Goal: Task Accomplishment & Management: Manage account settings

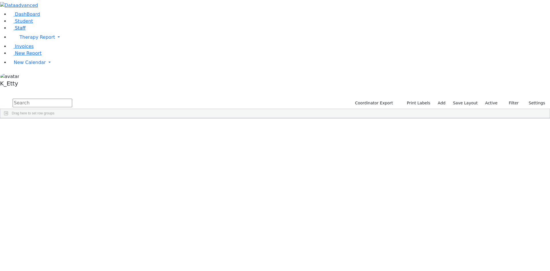
click at [21, 31] on span "Staff" at bounding box center [20, 27] width 11 height 5
click at [474, 99] on button "Settings" at bounding box center [485, 103] width 26 height 9
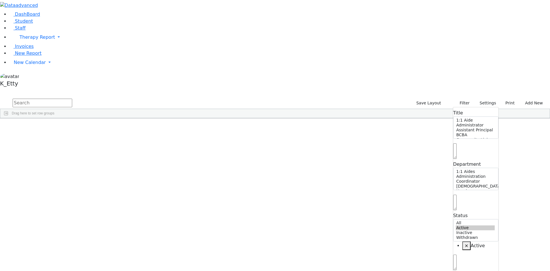
click at [72, 99] on input "text" at bounding box center [43, 103] width 60 height 9
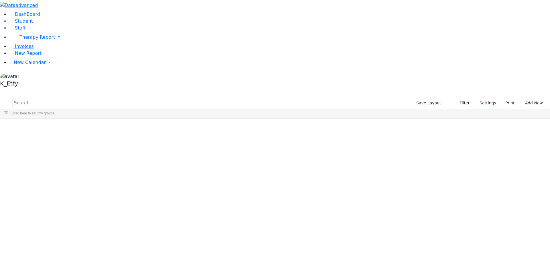
click at [72, 99] on input "text" at bounding box center [43, 103] width 60 height 9
type input "rosenth"
click at [100, 127] on div "[PERSON_NAME]" at bounding box center [83, 131] width 34 height 8
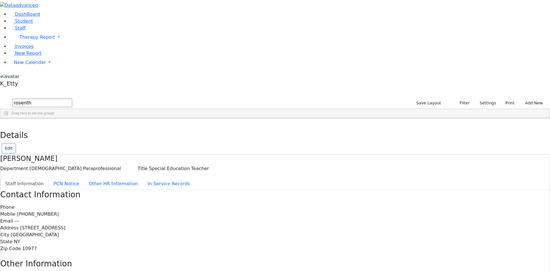
click at [15, 144] on button "Edit" at bounding box center [8, 148] width 13 height 9
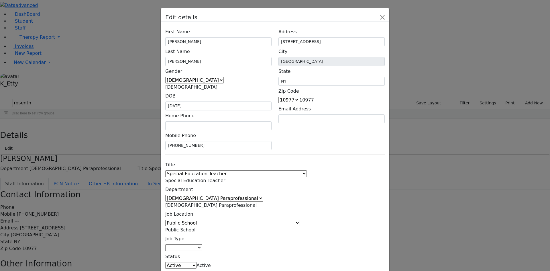
click at [211, 262] on span "Active" at bounding box center [204, 264] width 14 height 5
select select "Inactive"
click at [319, 185] on div "Title 1:1 Aide Administrator Assistant Principal BCBA Community Liaison Coordin…" at bounding box center [275, 223] width 226 height 129
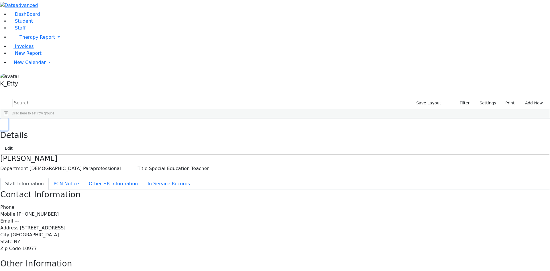
click at [6, 123] on icon "button" at bounding box center [4, 124] width 3 height 3
click at [72, 99] on input "text" at bounding box center [43, 103] width 60 height 9
type input "weinsto"
click at [134, 127] on div "Teacher Aide Bilingual" at bounding box center [117, 131] width 34 height 8
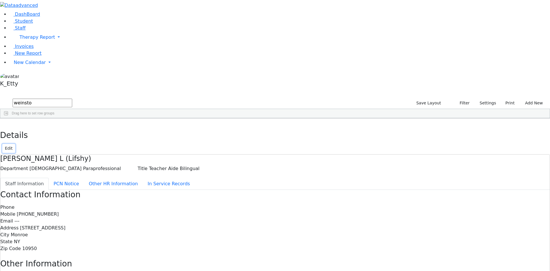
click at [15, 144] on button "Edit" at bounding box center [8, 148] width 13 height 9
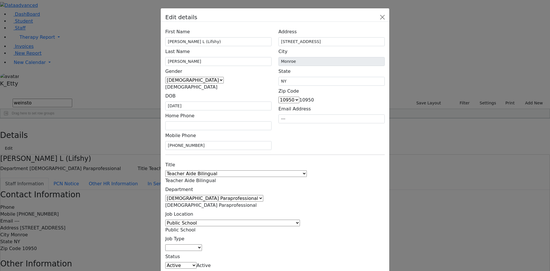
click at [211, 262] on span "Active" at bounding box center [204, 264] width 14 height 5
select select "Inactive"
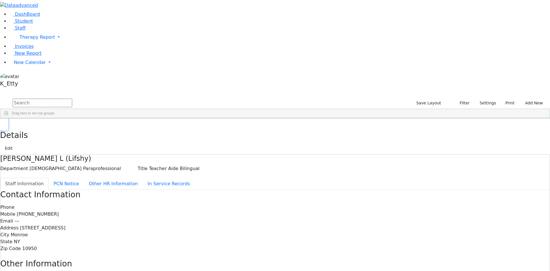
click at [6, 123] on icon "button" at bounding box center [4, 124] width 3 height 3
click at [164, 120] on span at bounding box center [162, 122] width 5 height 5
click at [181, 121] on span "filter" at bounding box center [178, 123] width 5 height 5
click at [222, 160] on div "1:1 Aides" at bounding box center [192, 163] width 60 height 7
click at [185, 154] on div "(Select All)" at bounding box center [176, 156] width 16 height 4
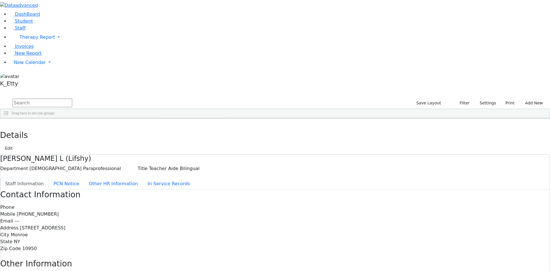
click at [222, 166] on div "Administration" at bounding box center [192, 169] width 60 height 7
click at [190, 168] on div "Administration" at bounding box center [179, 170] width 22 height 4
click at [186, 175] on div "Coordinator" at bounding box center [177, 177] width 18 height 4
click at [234, 182] on div "[DEMOGRAPHIC_DATA] Paraprofessional" at bounding box center [200, 184] width 65 height 4
click at [180, 189] on div "Hearing" at bounding box center [174, 191] width 12 height 4
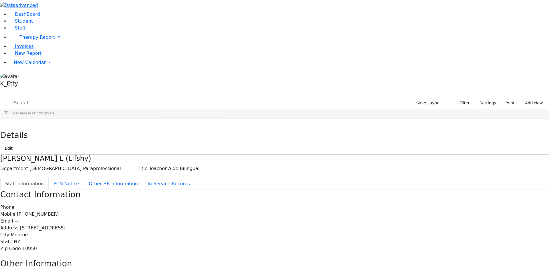
scroll to position [29, 0]
click at [200, 174] on div "Instructional Support" at bounding box center [184, 176] width 32 height 4
click at [188, 180] on div "Maintenance" at bounding box center [178, 182] width 20 height 4
drag, startPoint x: 249, startPoint y: 105, endPoint x: 245, endPoint y: 113, distance: 8.8
click at [188, 187] on div "Maintenance" at bounding box center [178, 189] width 20 height 4
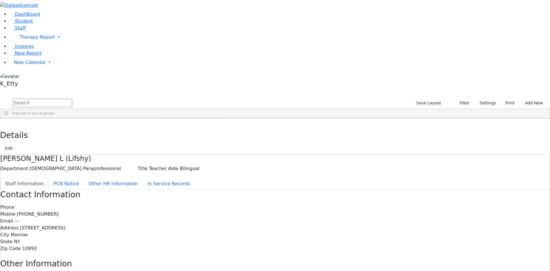
scroll to position [57, 0]
click at [234, 166] on div "[DEMOGRAPHIC_DATA] Paraprofessional" at bounding box center [200, 168] width 65 height 4
click at [180, 179] on div "Nursing" at bounding box center [174, 181] width 12 height 4
click at [196, 186] on div "[MEDICAL_DATA]" at bounding box center [182, 188] width 28 height 4
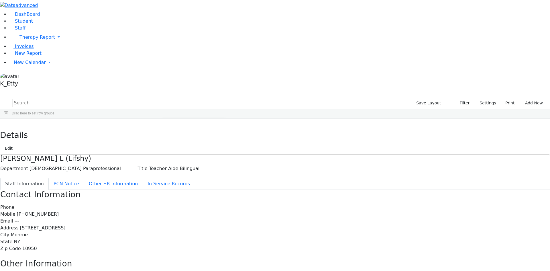
drag, startPoint x: 249, startPoint y: 95, endPoint x: 250, endPoint y: 100, distance: 4.4
click at [222, 168] on div "Office Staff" at bounding box center [192, 171] width 60 height 7
click at [186, 169] on div "Office Staff" at bounding box center [174, 171] width 24 height 5
click at [185, 169] on div "Office Staff" at bounding box center [176, 171] width 17 height 4
click at [185, 176] on div "Other Staff" at bounding box center [176, 178] width 17 height 4
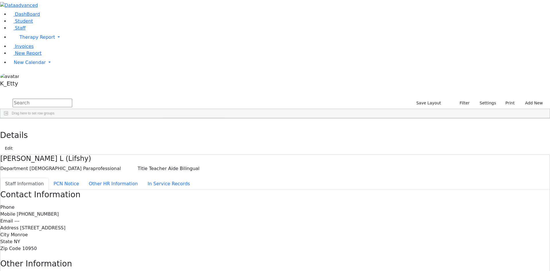
click at [195, 183] on div "Physical Therapy" at bounding box center [181, 185] width 26 height 4
drag, startPoint x: 246, startPoint y: 113, endPoint x: 255, endPoint y: 103, distance: 14.2
click at [224, 92] on div "N/A Nursing [MEDICAL_DATA] Office Staff Other Staff Physical Therapy Psychology" at bounding box center [192, 146] width 63 height 151
click at [186, 190] on div "Psychology" at bounding box center [176, 192] width 17 height 4
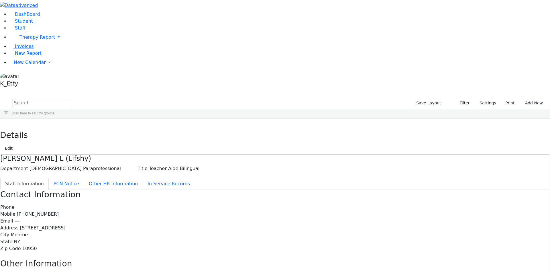
click at [187, 168] on div "Social Work" at bounding box center [177, 170] width 18 height 4
click at [193, 175] on div "Speech Therapy" at bounding box center [180, 177] width 25 height 4
click at [182, 182] on div "Teaching" at bounding box center [175, 184] width 14 height 4
click at [177, 189] on div "Vision" at bounding box center [172, 191] width 9 height 4
click at [72, 99] on input "text" at bounding box center [43, 103] width 60 height 9
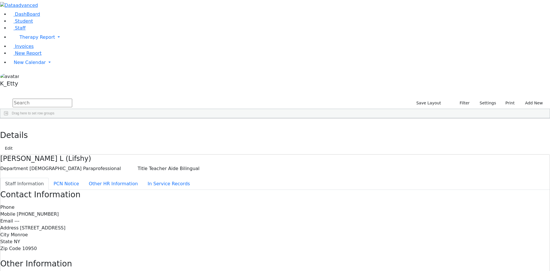
click at [299, 120] on span at bounding box center [297, 122] width 5 height 5
click at [320, 154] on div "(Select All)" at bounding box center [311, 156] width 16 height 4
click at [335, 161] on div "ECEC/Public School" at bounding box center [318, 163] width 31 height 4
click at [324, 189] on div "Public School" at bounding box center [313, 191] width 21 height 4
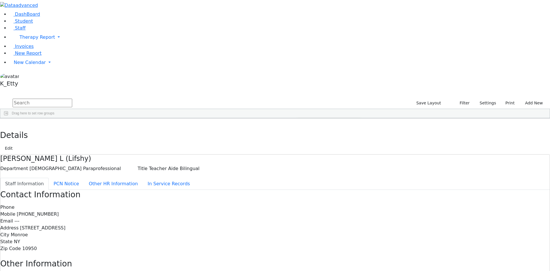
click at [72, 99] on input "text" at bounding box center [43, 103] width 60 height 9
click at [160, 118] on div "Department" at bounding box center [148, 122] width 22 height 9
click at [72, 99] on input "text" at bounding box center [43, 103] width 60 height 9
click at [508, 99] on button "Print" at bounding box center [508, 103] width 19 height 9
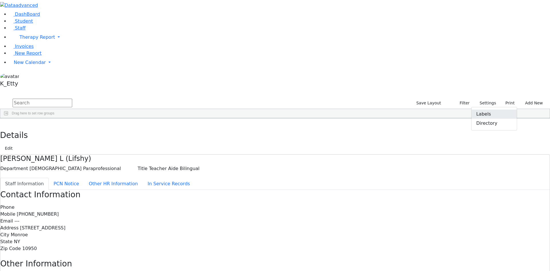
click at [486, 109] on link "Labels" at bounding box center [494, 113] width 45 height 9
checkbox input "true"
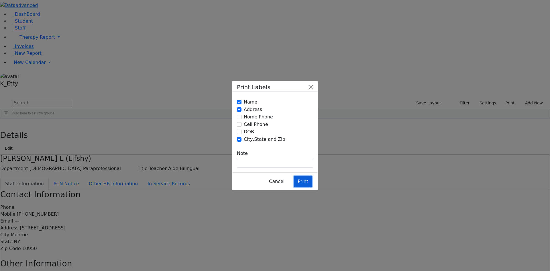
click at [304, 176] on button "Print" at bounding box center [303, 181] width 18 height 11
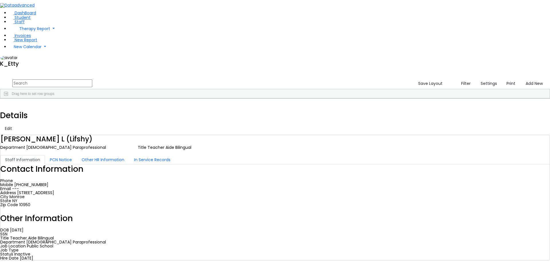
scroll to position [0, 0]
click at [92, 79] on input "text" at bounding box center [52, 83] width 80 height 8
click at [474, 79] on button "Settings" at bounding box center [486, 83] width 26 height 9
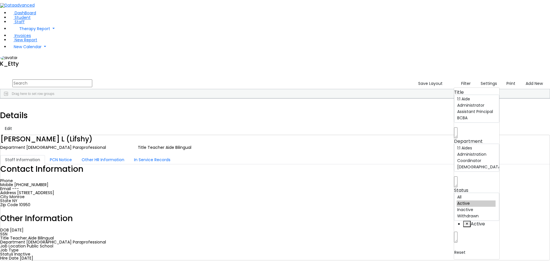
click at [92, 79] on input "text" at bounding box center [52, 83] width 80 height 8
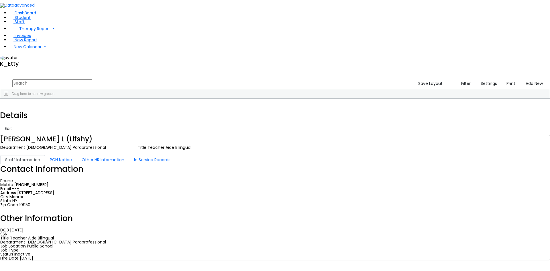
click at [299, 101] on span at bounding box center [297, 103] width 5 height 5
click at [320, 134] on div "(Select All)" at bounding box center [311, 136] width 16 height 4
click at [335, 162] on div "ECEC/Public School" at bounding box center [318, 164] width 31 height 4
click at [324, 169] on div "Public School" at bounding box center [313, 171] width 21 height 4
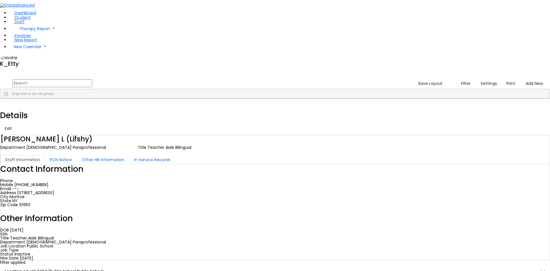
click at [164, 101] on span at bounding box center [162, 103] width 5 height 5
click at [204, 140] on div "Independent Contractor" at bounding box center [186, 142] width 36 height 4
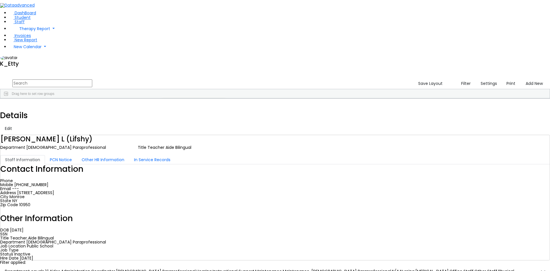
scroll to position [0, 0]
click at [92, 79] on input "text" at bounding box center [52, 83] width 80 height 8
click at [507, 79] on button "Print" at bounding box center [509, 83] width 18 height 9
click at [488, 90] on link "Labels" at bounding box center [494, 93] width 45 height 7
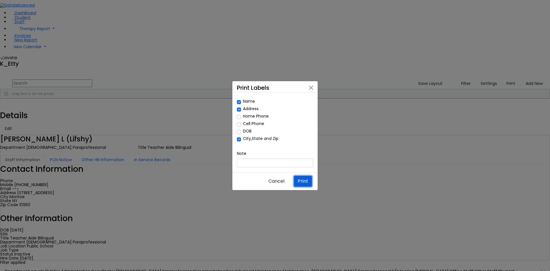
click at [301, 176] on button "Print" at bounding box center [303, 181] width 18 height 11
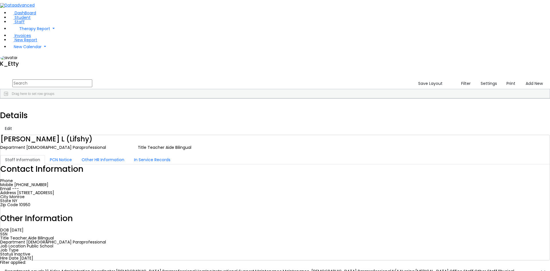
click at [246, 187] on span at bounding box center [241, 191] width 11 height 8
click at [290, 189] on span "CSV Export" at bounding box center [273, 193] width 34 height 8
click at [83, 79] on input "text" at bounding box center [52, 83] width 80 height 8
click at [482, 79] on button "Settings" at bounding box center [486, 83] width 26 height 9
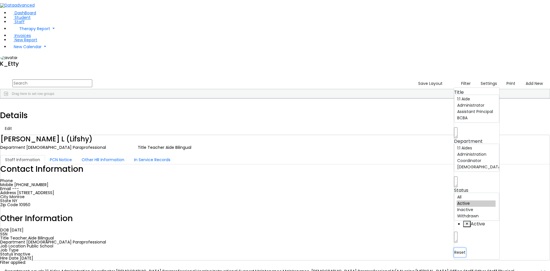
click at [454, 248] on button "Reset" at bounding box center [460, 252] width 12 height 9
select select "Default select example"
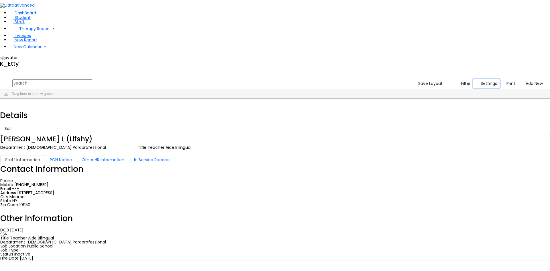
drag, startPoint x: 470, startPoint y: 24, endPoint x: 469, endPoint y: 48, distance: 23.8
click at [473, 79] on button "Settings" at bounding box center [486, 83] width 26 height 9
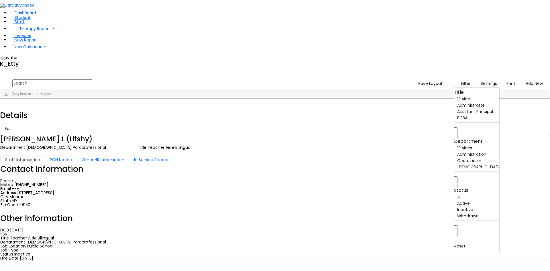
drag, startPoint x: 456, startPoint y: 66, endPoint x: 455, endPoint y: 72, distance: 5.5
click at [456, 231] on span at bounding box center [455, 234] width 3 height 7
select select "Active"
click at [299, 101] on span at bounding box center [297, 103] width 5 height 5
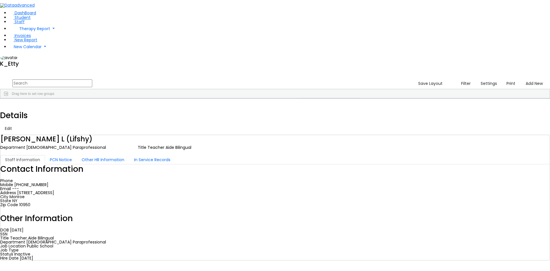
click at [320, 134] on div "(Select All)" at bounding box center [311, 136] width 16 height 4
click at [315, 155] on div "Off-Site" at bounding box center [308, 157] width 11 height 4
click at [92, 79] on input "text" at bounding box center [52, 83] width 80 height 8
click at [130, 101] on span at bounding box center [128, 103] width 5 height 5
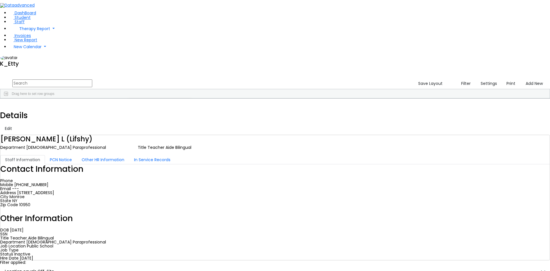
scroll to position [0, 0]
click at [92, 79] on input "text" at bounding box center [52, 83] width 80 height 8
click at [164, 101] on span at bounding box center [162, 103] width 5 height 5
click at [204, 155] on div "Independent Contractor" at bounding box center [186, 157] width 36 height 4
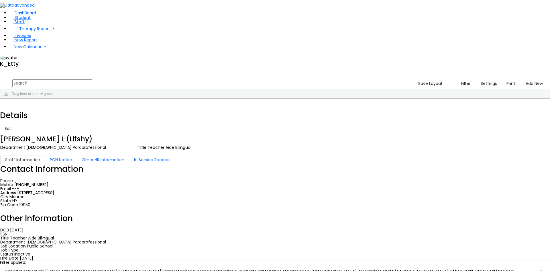
click at [92, 79] on input "text" at bounding box center [52, 83] width 80 height 8
click at [63, 101] on span at bounding box center [60, 103] width 5 height 5
click at [92, 79] on input "text" at bounding box center [52, 83] width 80 height 8
click at [63, 101] on span at bounding box center [60, 103] width 5 height 5
click at [53, 101] on span "Last Name" at bounding box center [44, 103] width 17 height 4
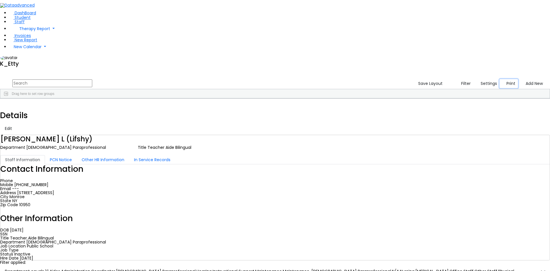
click at [510, 79] on button "Print" at bounding box center [509, 83] width 18 height 9
click at [486, 90] on link "Labels" at bounding box center [494, 93] width 45 height 7
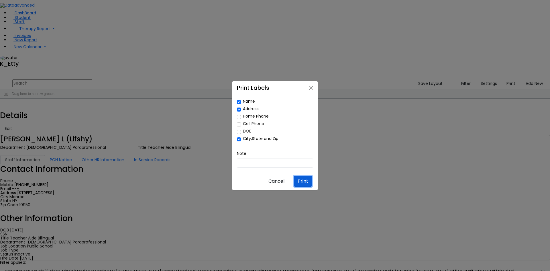
click at [302, 176] on button "Print" at bounding box center [303, 181] width 18 height 11
